Goal: Understand process/instructions

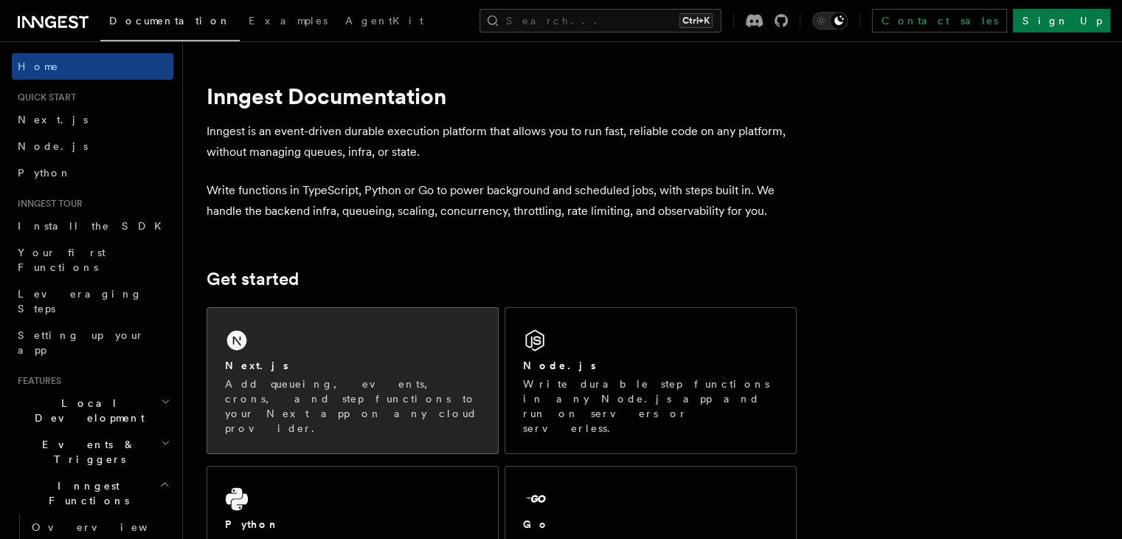
click at [298, 342] on div "Next.js Add queueing, events, crons, and step functions to your Next app on any…" at bounding box center [352, 380] width 291 height 145
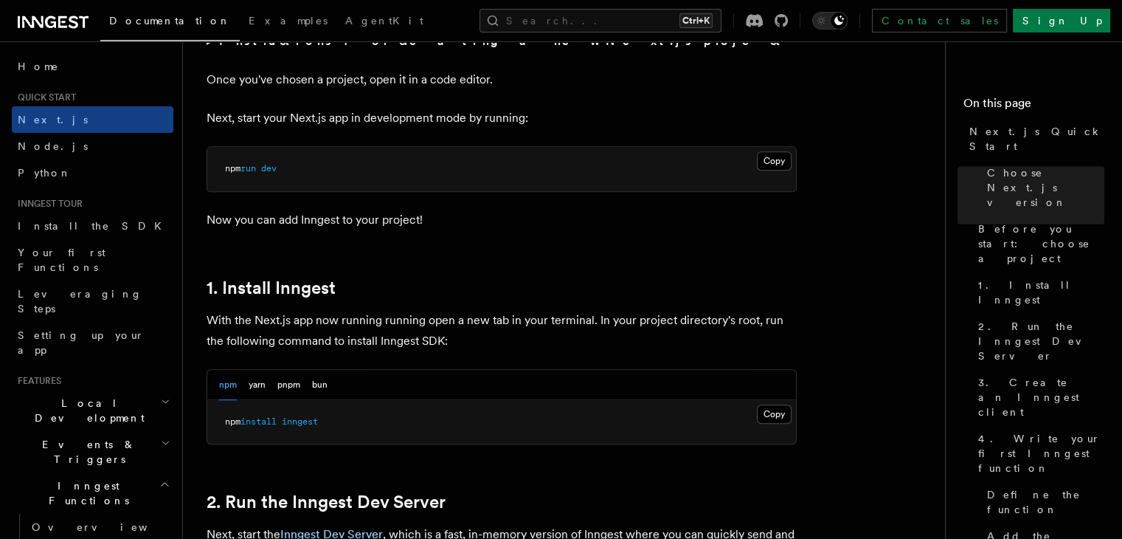
scroll to position [664, 0]
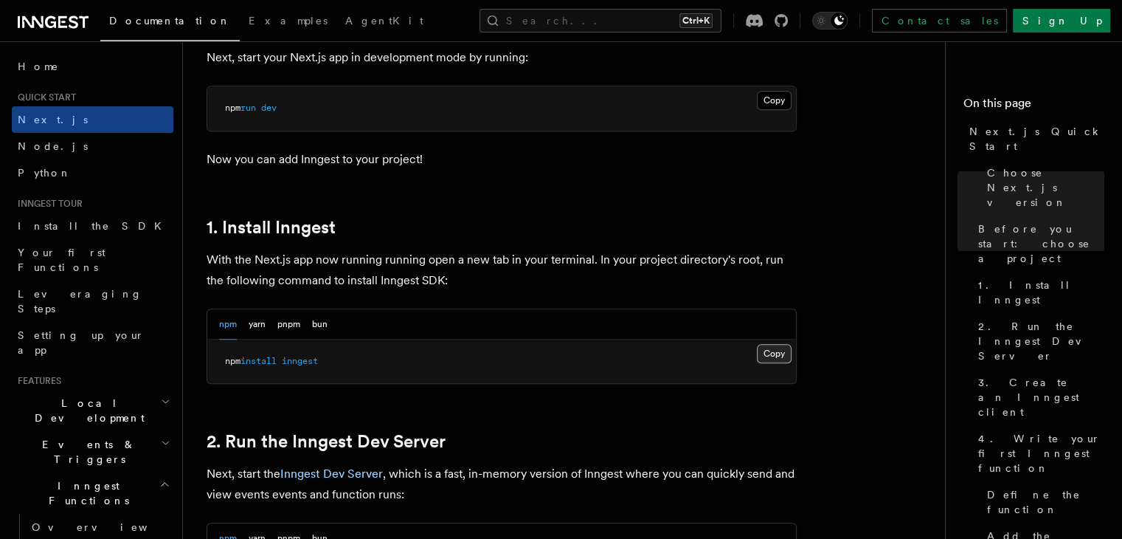
click at [784, 345] on button "Copy Copied" at bounding box center [774, 353] width 35 height 19
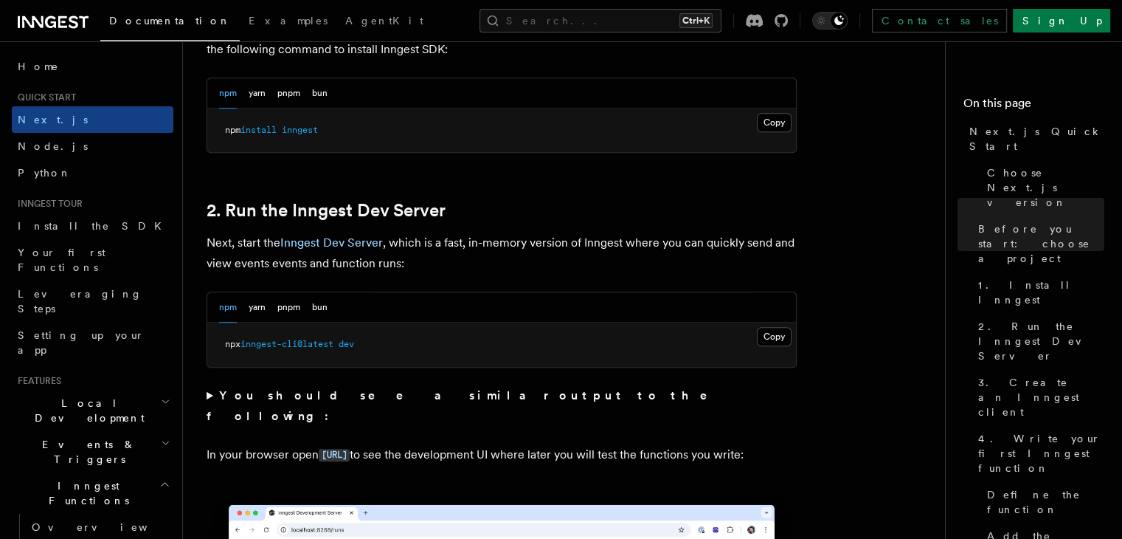
scroll to position [959, 0]
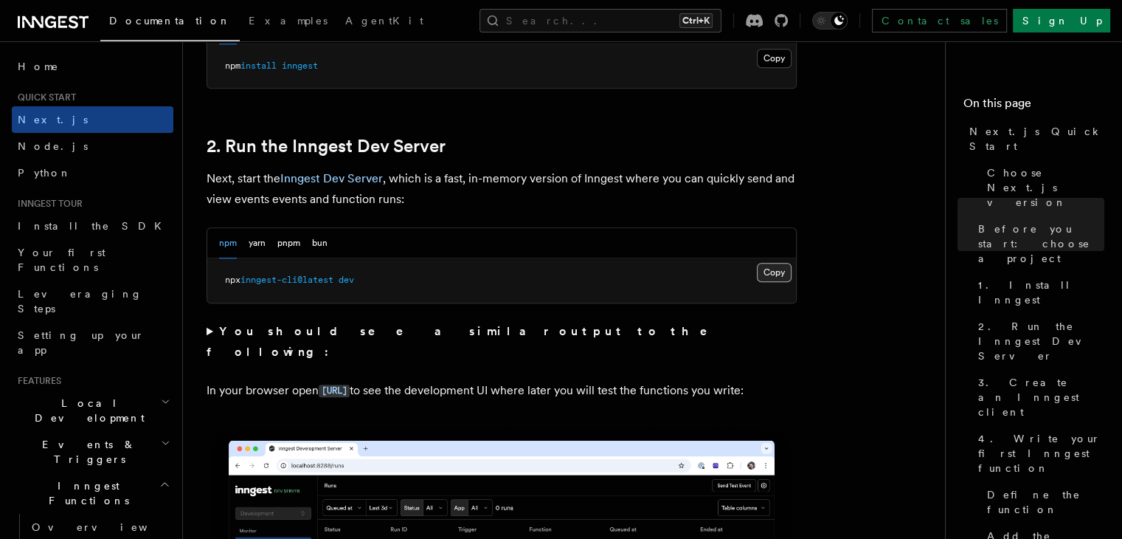
click at [784, 277] on button "Copy Copied" at bounding box center [774, 272] width 35 height 19
click at [781, 272] on button "Copy Copied" at bounding box center [774, 272] width 35 height 19
drag, startPoint x: 765, startPoint y: 259, endPoint x: 778, endPoint y: 266, distance: 14.2
click at [767, 260] on pre "npx inngest-cli@latest dev" at bounding box center [501, 280] width 589 height 44
click at [779, 266] on button "Copy Copied" at bounding box center [774, 272] width 35 height 19
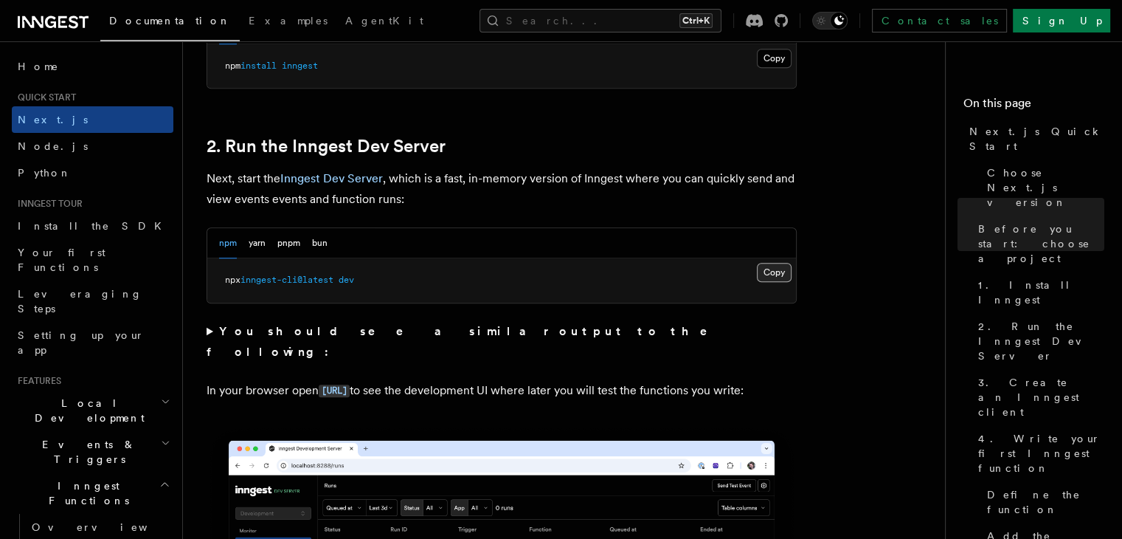
click at [779, 267] on button "Copy Copied" at bounding box center [774, 272] width 35 height 19
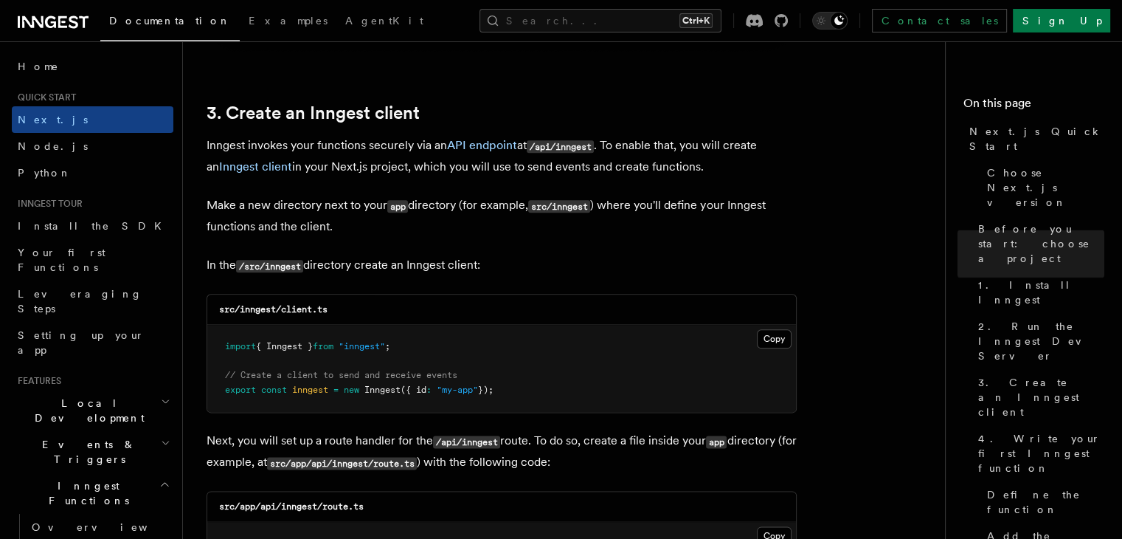
scroll to position [1771, 0]
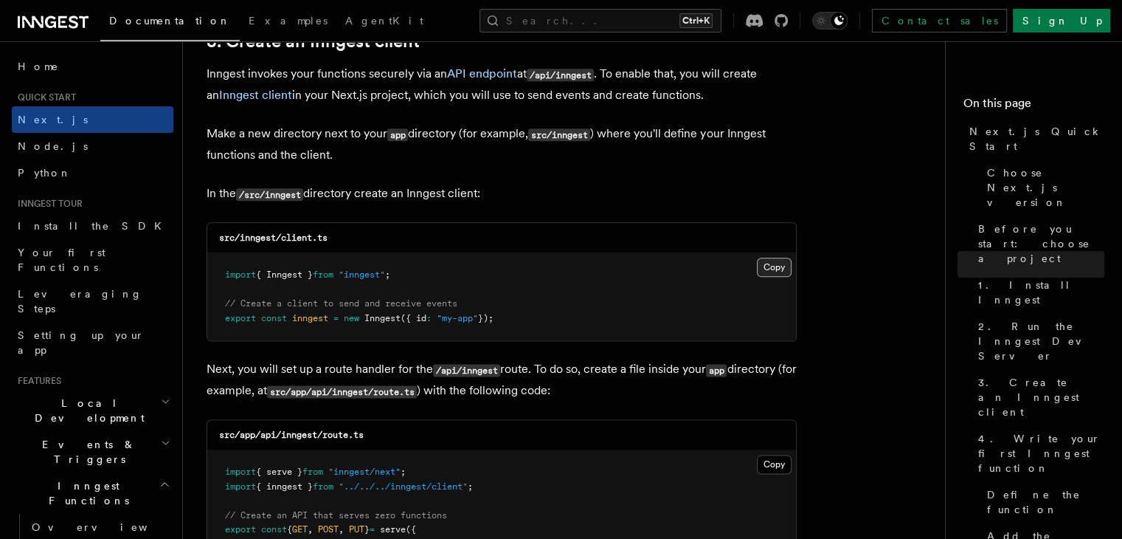
click at [770, 264] on button "Copy Copied" at bounding box center [774, 266] width 35 height 19
click at [772, 269] on button "Copy Copied" at bounding box center [774, 266] width 35 height 19
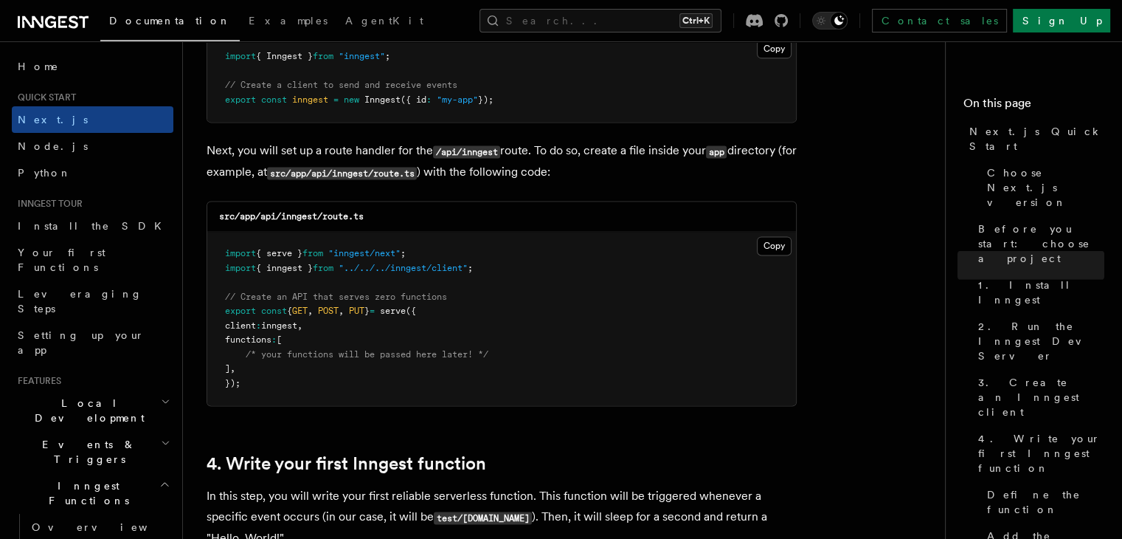
scroll to position [1992, 0]
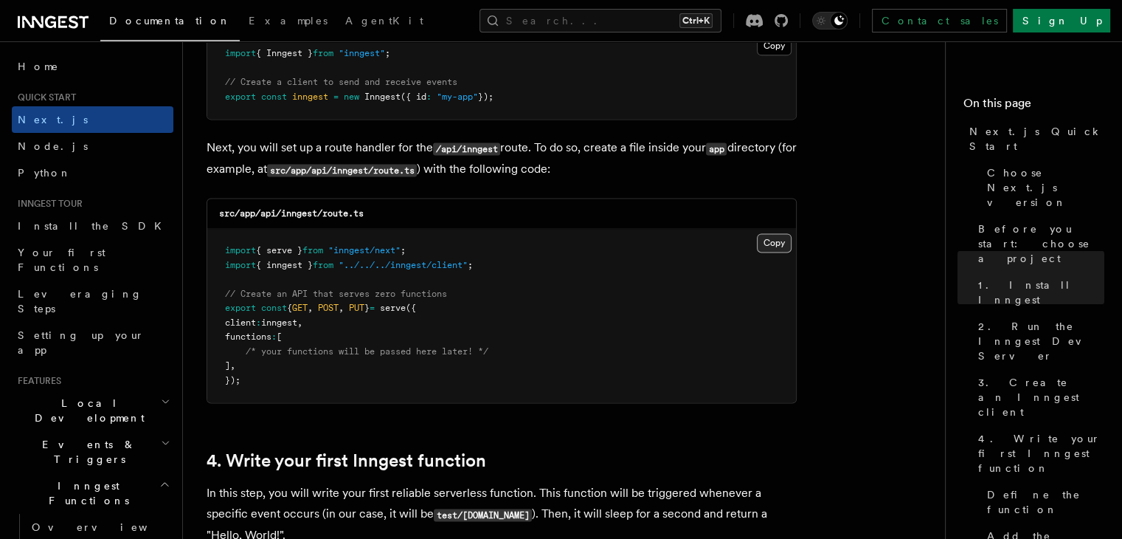
click at [768, 246] on button "Copy Copied" at bounding box center [774, 242] width 35 height 19
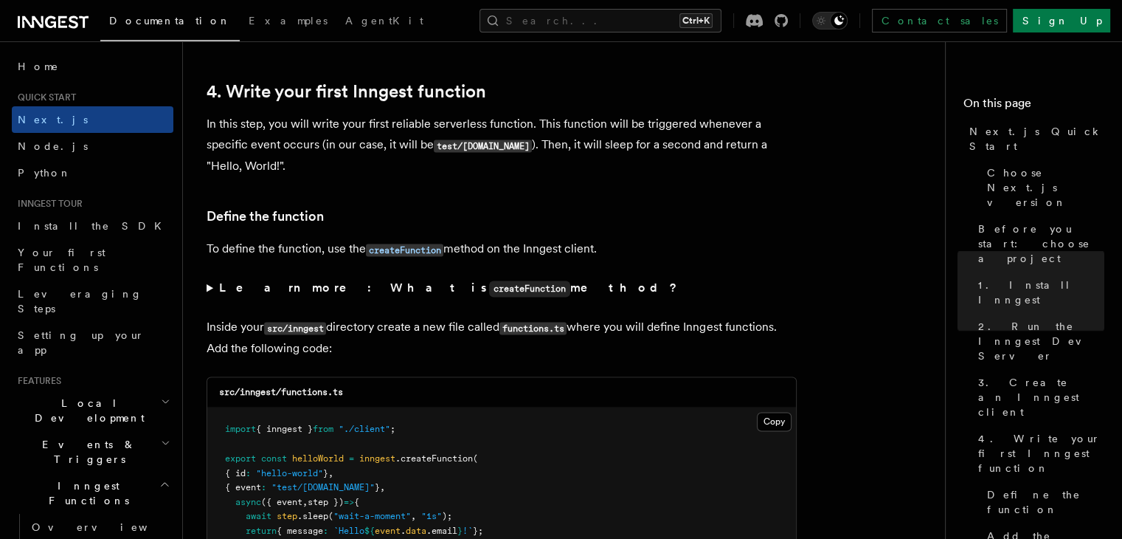
scroll to position [2508, 0]
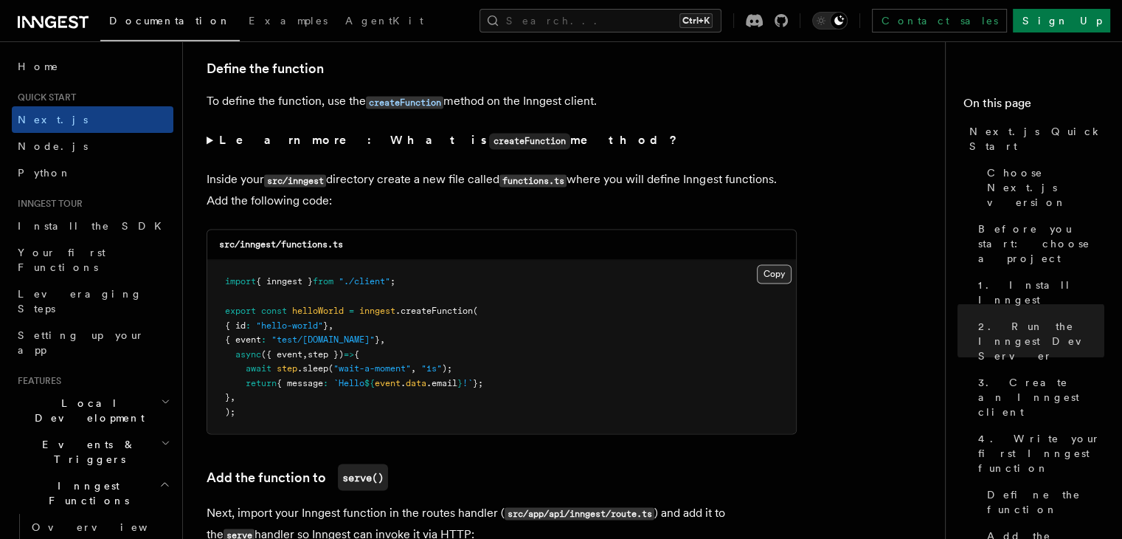
click at [778, 273] on button "Copy Copied" at bounding box center [774, 273] width 35 height 19
click at [776, 272] on button "Copy Copied" at bounding box center [774, 273] width 35 height 19
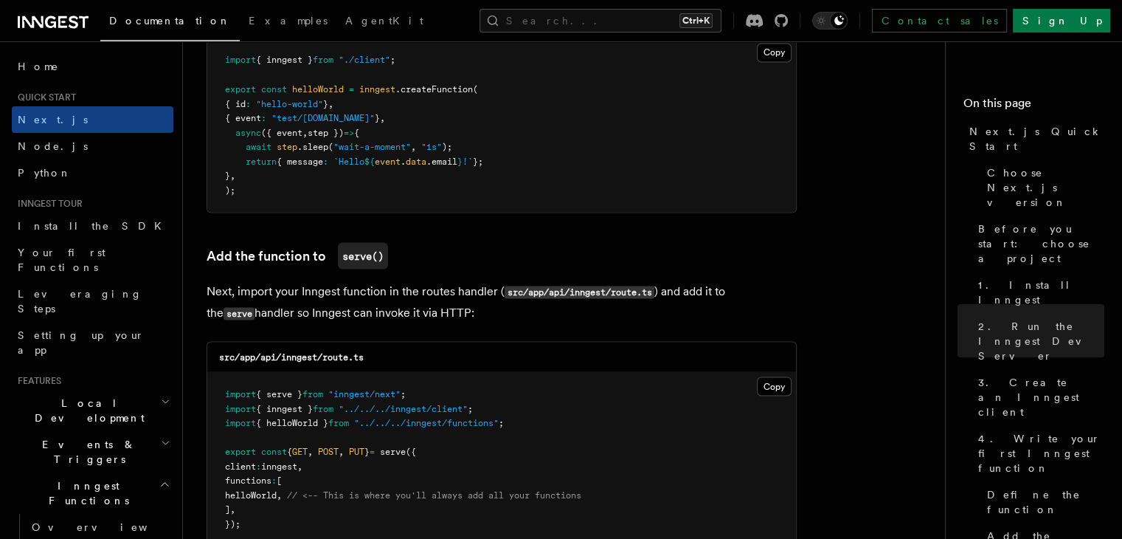
scroll to position [2804, 0]
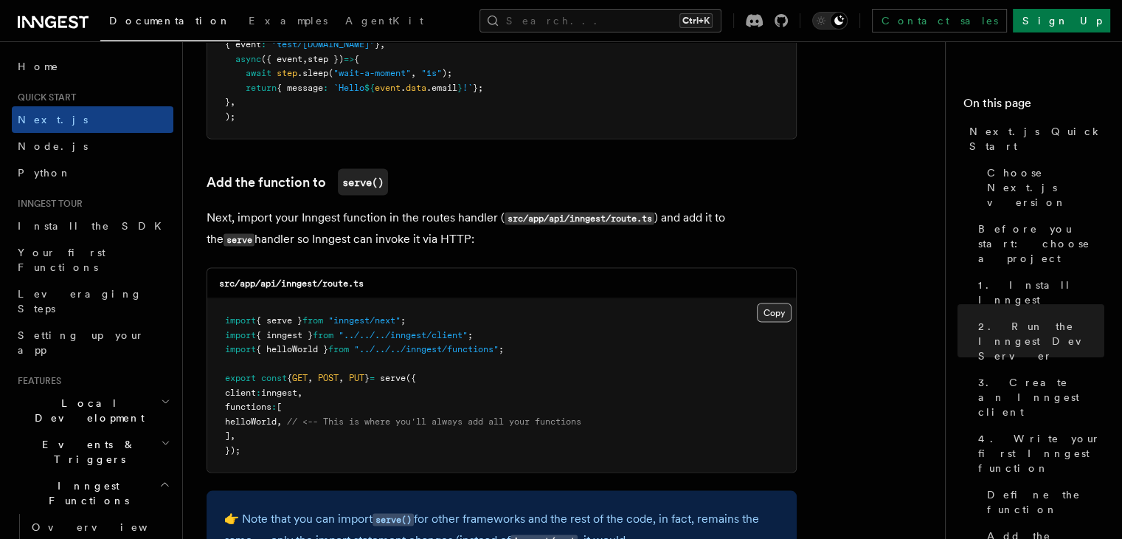
click at [767, 319] on button "Copy Copied" at bounding box center [774, 311] width 35 height 19
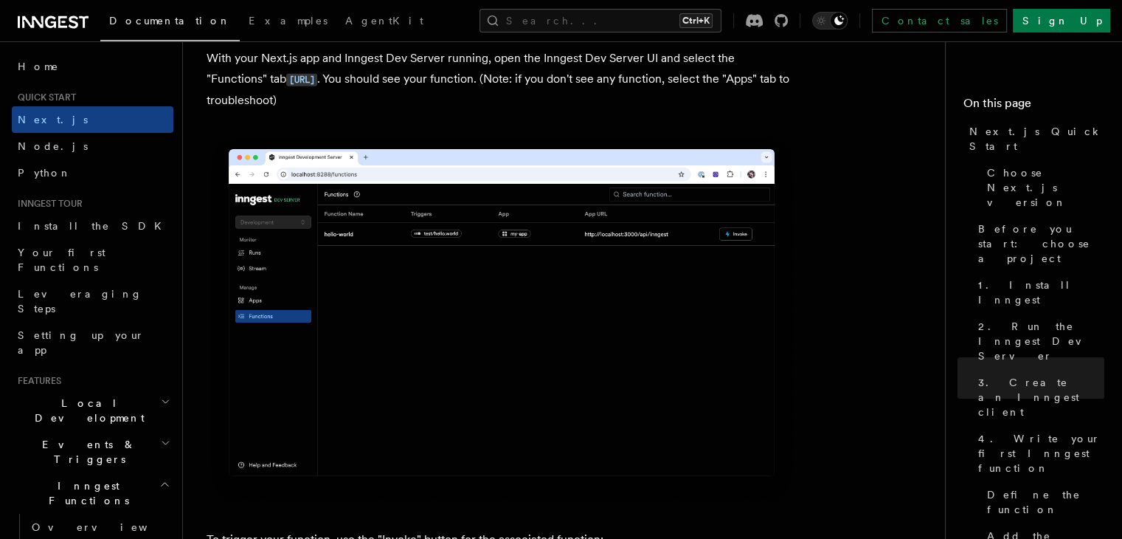
scroll to position [3394, 0]
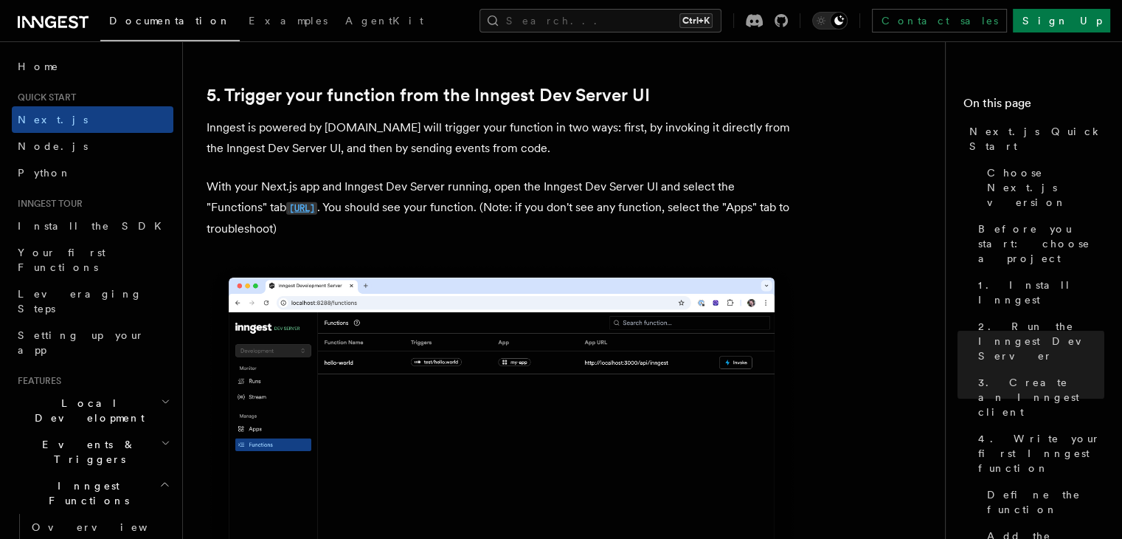
drag, startPoint x: 281, startPoint y: 207, endPoint x: 274, endPoint y: 212, distance: 8.0
click at [286, 212] on code "[URL]" at bounding box center [301, 208] width 31 height 13
